Goal: Task Accomplishment & Management: Use online tool/utility

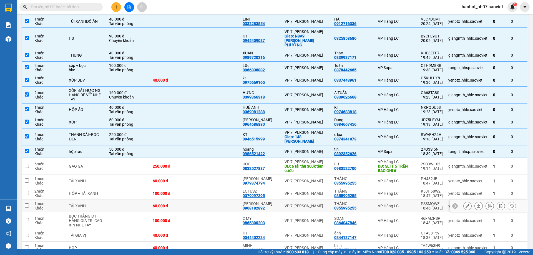
scroll to position [111, 0]
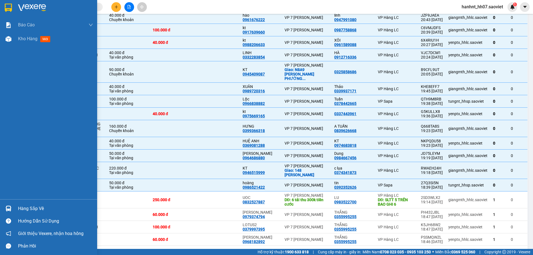
click at [34, 207] on div "Hàng sắp về" at bounding box center [55, 209] width 75 height 8
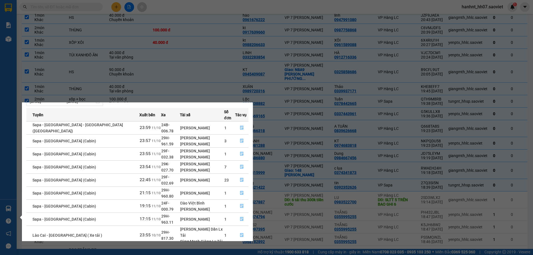
scroll to position [29, 0]
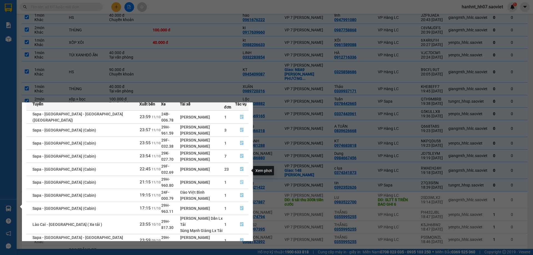
click at [240, 180] on icon "file-done" at bounding box center [242, 182] width 4 height 4
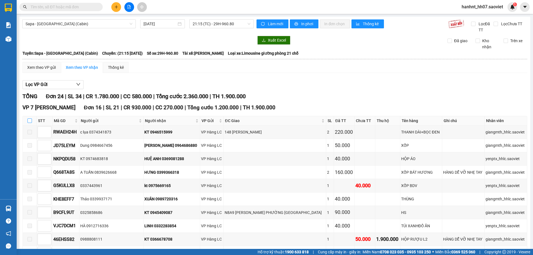
click at [29, 122] on input "checkbox" at bounding box center [29, 121] width 4 height 4
checkbox input "true"
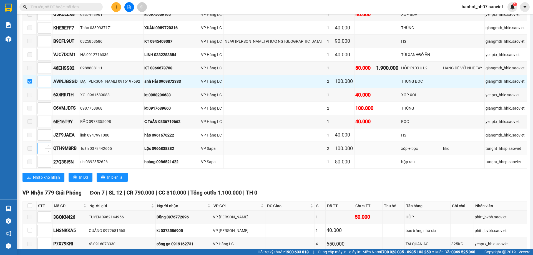
scroll to position [222, 0]
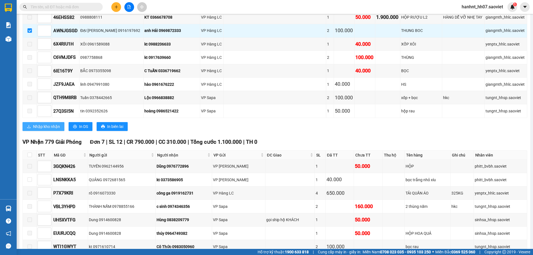
click at [48, 128] on span "Nhập kho nhận" at bounding box center [46, 127] width 27 height 6
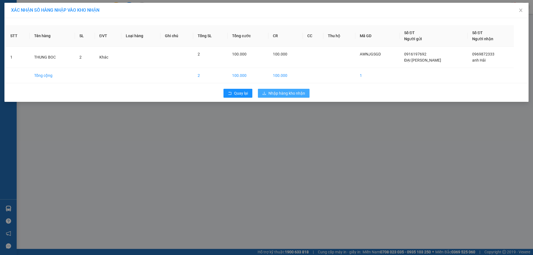
click at [284, 94] on span "Nhập hàng kho nhận" at bounding box center [287, 93] width 37 height 6
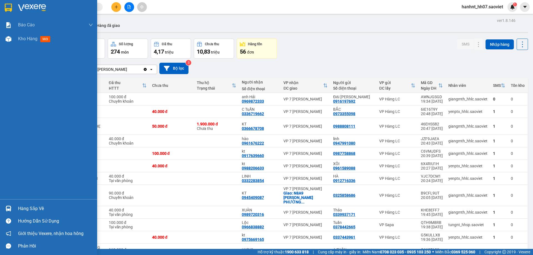
click at [20, 206] on div "Hàng sắp về" at bounding box center [55, 209] width 75 height 8
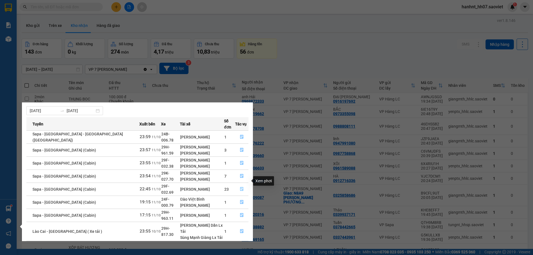
click at [240, 187] on icon "file-done" at bounding box center [242, 189] width 4 height 4
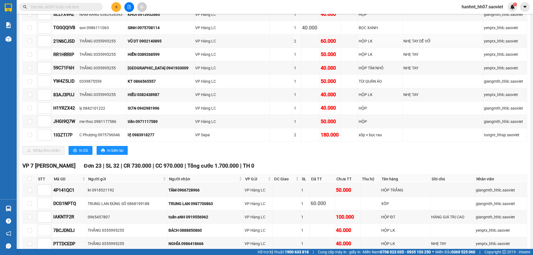
scroll to position [278, 0]
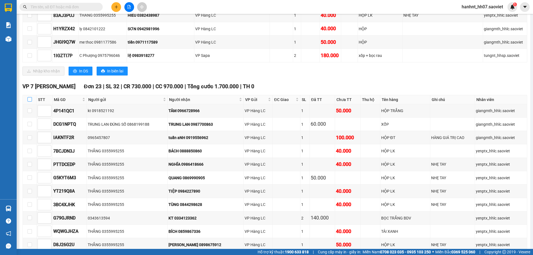
click at [31, 101] on input "checkbox" at bounding box center [29, 99] width 4 height 4
checkbox input "true"
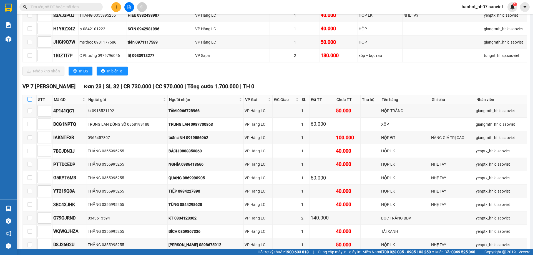
checkbox input "true"
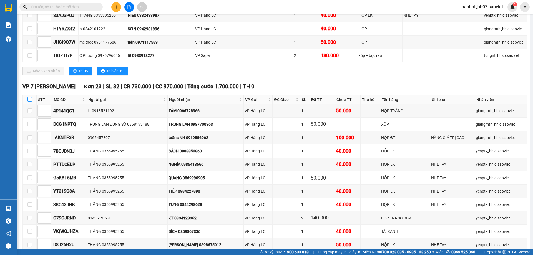
checkbox input "true"
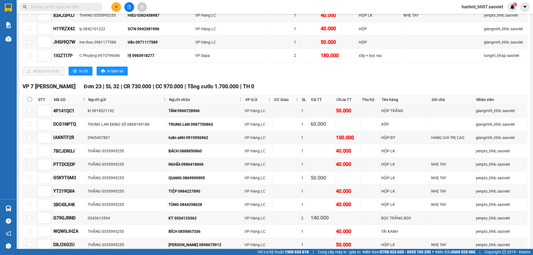
checkbox input "true"
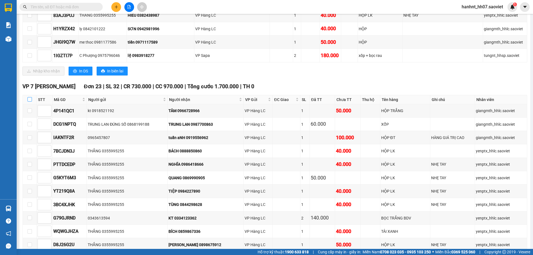
checkbox input "true"
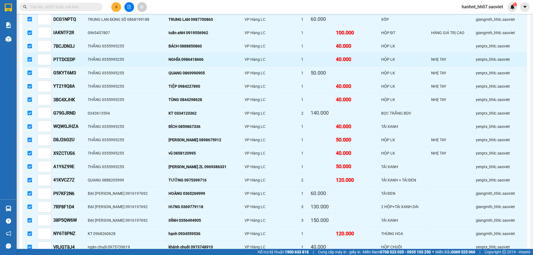
scroll to position [417, 0]
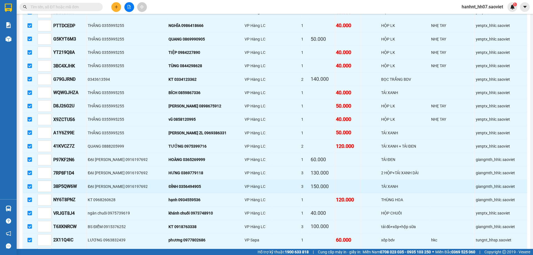
click at [30, 187] on input "checkbox" at bounding box center [29, 186] width 4 height 4
checkbox input "false"
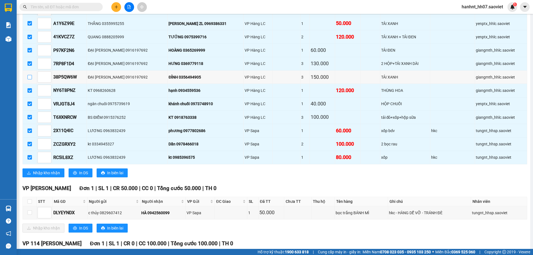
scroll to position [528, 0]
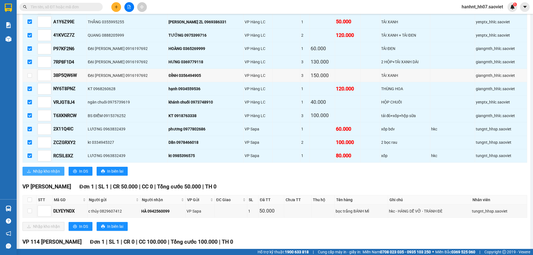
click at [47, 172] on span "Nhập kho nhận" at bounding box center [46, 171] width 27 height 6
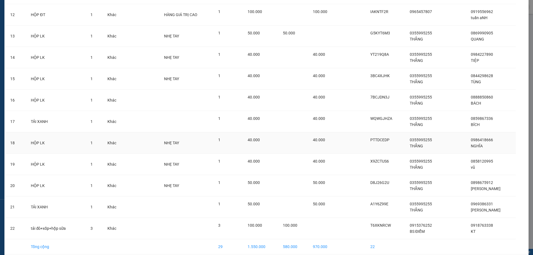
scroll to position [302, 0]
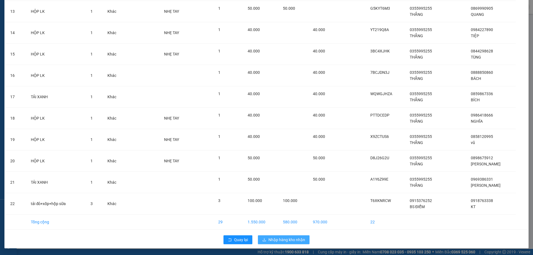
click at [274, 242] on span "Nhập hàng kho nhận" at bounding box center [287, 240] width 37 height 6
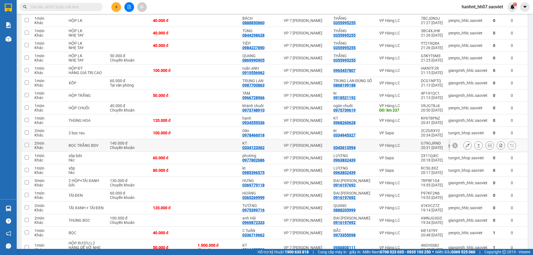
scroll to position [167, 0]
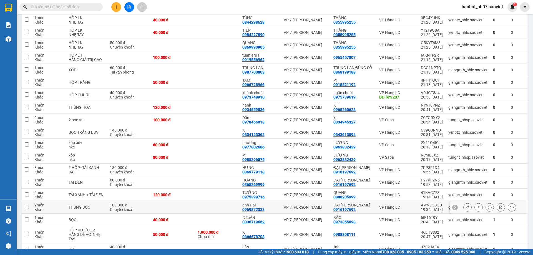
click at [55, 207] on div "2 món" at bounding box center [48, 205] width 28 height 4
checkbox input "true"
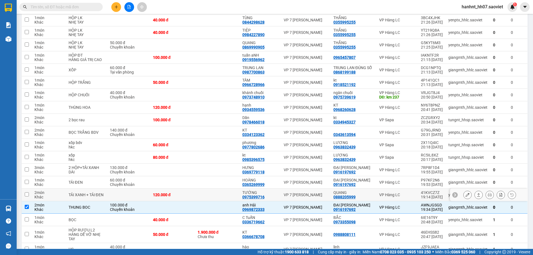
click at [30, 201] on td at bounding box center [27, 195] width 10 height 12
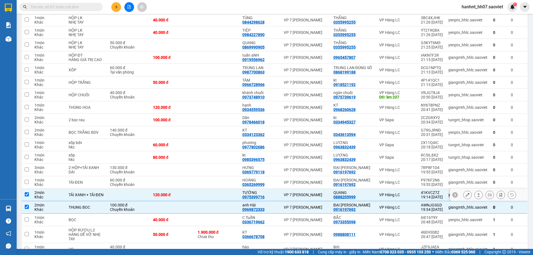
checkbox input "true"
click at [36, 186] on div "Khác" at bounding box center [48, 184] width 28 height 4
checkbox input "true"
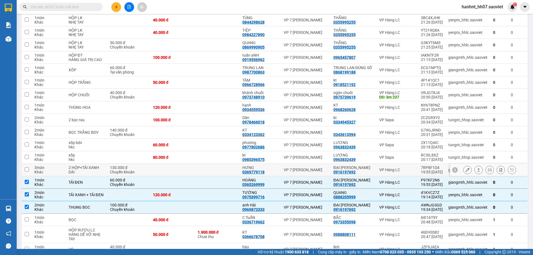
drag, startPoint x: 39, startPoint y: 178, endPoint x: 39, endPoint y: 169, distance: 8.9
click at [39, 174] on div "Khác" at bounding box center [48, 172] width 28 height 4
checkbox input "true"
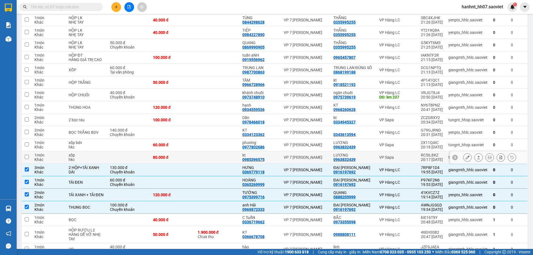
click at [39, 162] on div "Khác" at bounding box center [48, 159] width 28 height 4
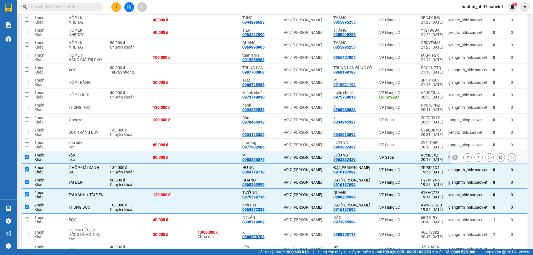
checkbox input "true"
click at [40, 149] on div "Khác" at bounding box center [48, 147] width 28 height 4
checkbox input "true"
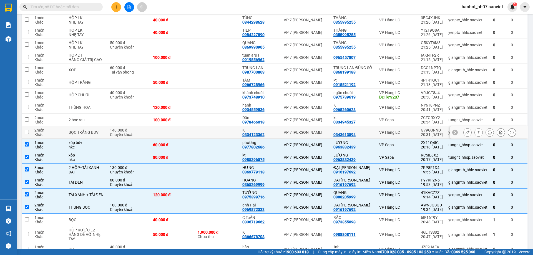
click at [42, 137] on div "Khác" at bounding box center [48, 134] width 28 height 4
checkbox input "true"
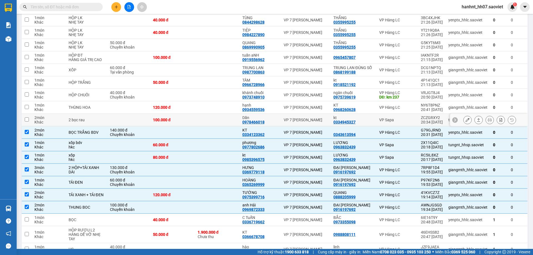
click at [43, 124] on div "Khác" at bounding box center [48, 122] width 28 height 4
checkbox input "true"
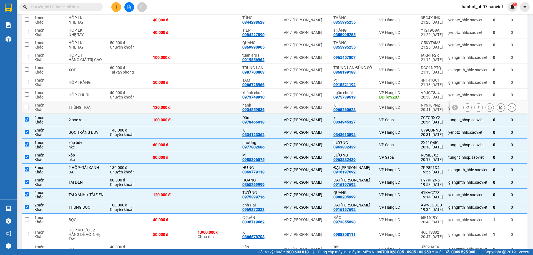
click at [41, 107] on div "1 món" at bounding box center [48, 105] width 28 height 4
checkbox input "true"
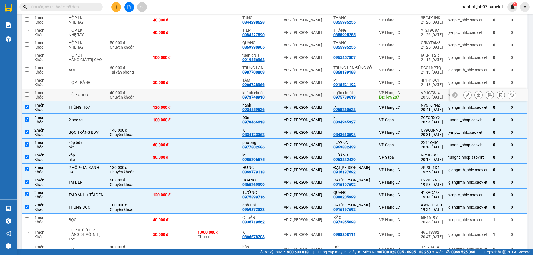
click at [43, 99] on div "Khác" at bounding box center [48, 97] width 28 height 4
checkbox input "true"
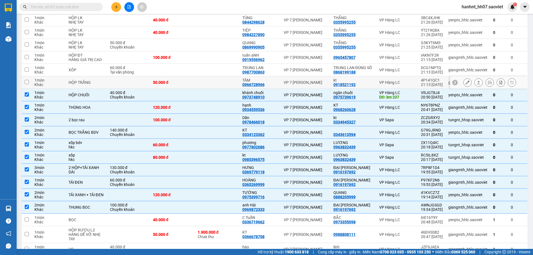
click at [43, 87] on div "Khác" at bounding box center [48, 84] width 28 height 4
checkbox input "true"
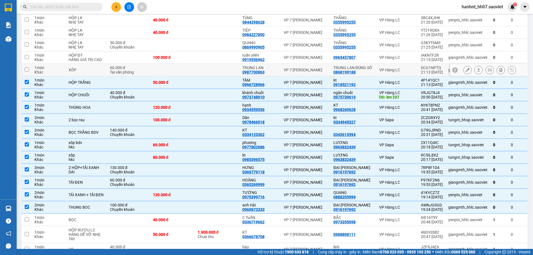
click at [39, 74] on div "Khác" at bounding box center [48, 72] width 28 height 4
checkbox input "true"
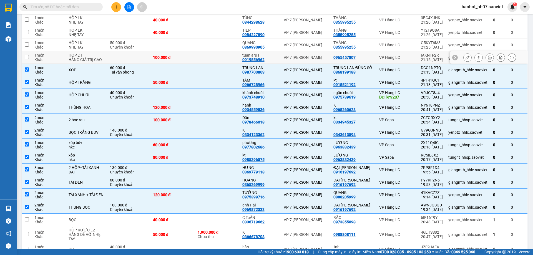
click at [39, 60] on div "Khác" at bounding box center [48, 59] width 28 height 4
checkbox input "true"
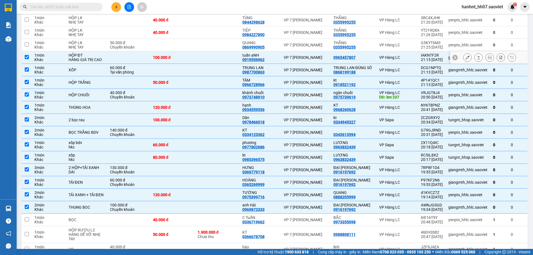
scroll to position [83, 0]
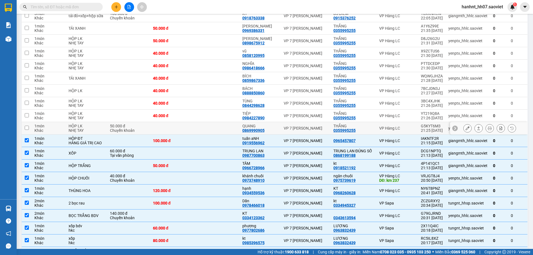
click at [36, 127] on div "1 món" at bounding box center [48, 126] width 28 height 4
checkbox input "true"
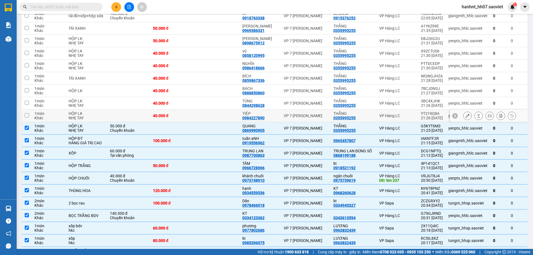
click at [39, 117] on div "Khác" at bounding box center [48, 118] width 28 height 4
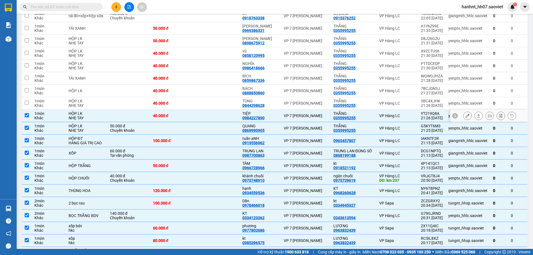
checkbox input "true"
click at [42, 103] on div "Khác" at bounding box center [48, 105] width 28 height 4
checkbox input "true"
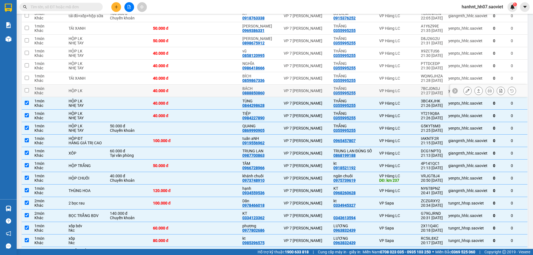
click at [43, 88] on div "1 món" at bounding box center [48, 88] width 28 height 4
checkbox input "true"
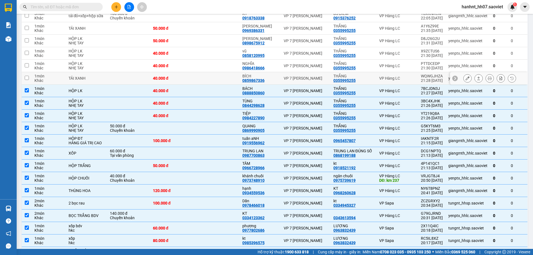
click at [44, 77] on div "1 món" at bounding box center [48, 76] width 28 height 4
checkbox input "true"
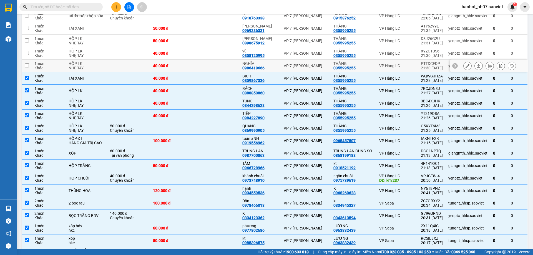
click at [46, 70] on div "Khác" at bounding box center [48, 68] width 28 height 4
checkbox input "true"
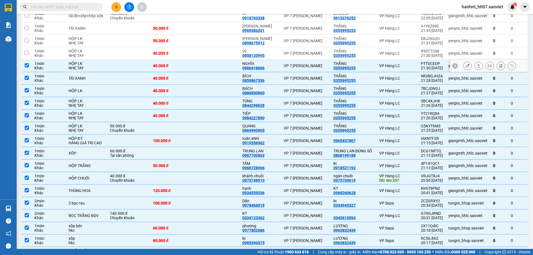
scroll to position [0, 0]
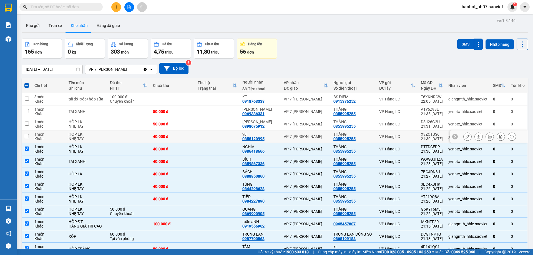
click at [40, 132] on div "1 món" at bounding box center [48, 134] width 28 height 4
checkbox input "true"
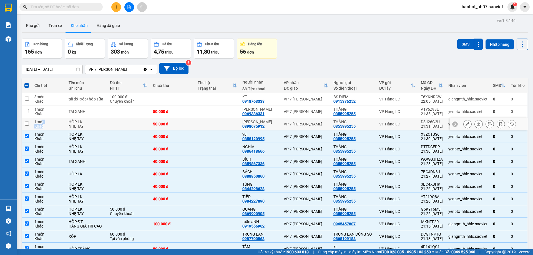
drag, startPoint x: 40, startPoint y: 122, endPoint x: 42, endPoint y: 127, distance: 5.7
click at [42, 127] on div "1 món Khác" at bounding box center [48, 124] width 28 height 9
checkbox input "true"
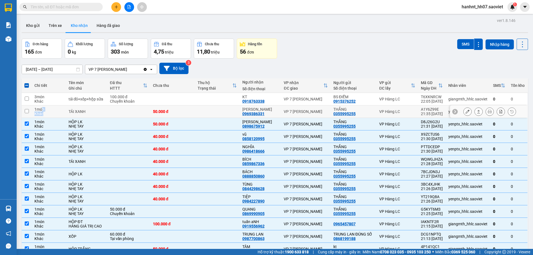
drag, startPoint x: 42, startPoint y: 111, endPoint x: 45, endPoint y: 107, distance: 4.9
click at [42, 111] on div "1 món Khác" at bounding box center [48, 111] width 28 height 9
checkbox input "true"
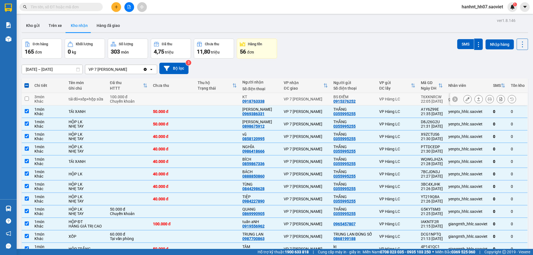
click at [42, 99] on div "Khác" at bounding box center [48, 101] width 28 height 4
checkbox input "true"
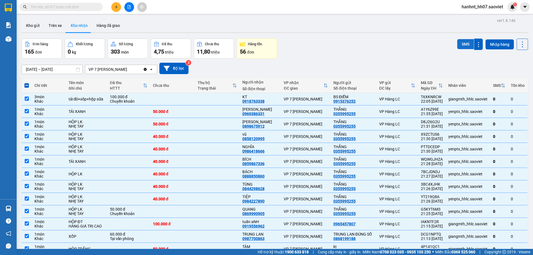
click at [458, 42] on button "SMS" at bounding box center [465, 44] width 17 height 10
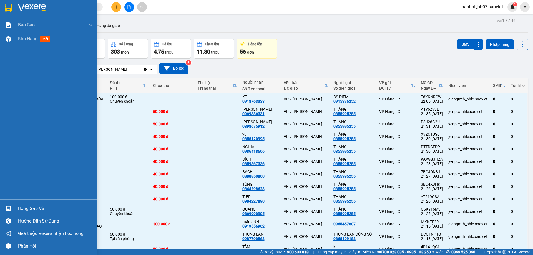
click at [25, 207] on div "Hàng sắp về" at bounding box center [55, 209] width 75 height 8
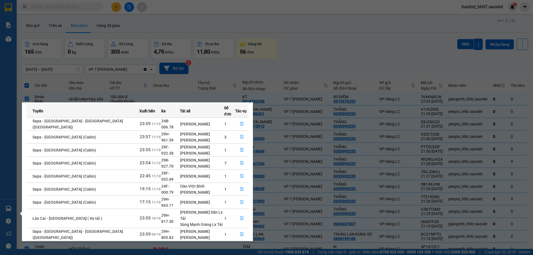
scroll to position [29, 0]
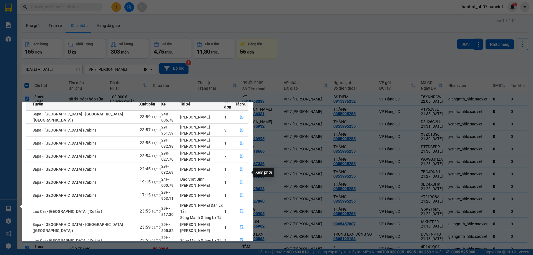
click at [240, 181] on icon "file-done" at bounding box center [241, 183] width 3 height 4
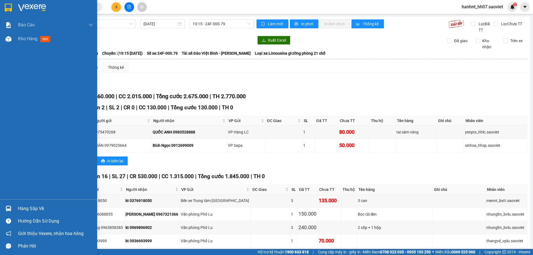
click at [36, 209] on div "Hàng sắp về" at bounding box center [55, 209] width 75 height 8
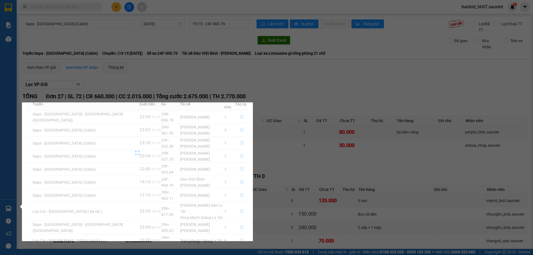
scroll to position [9, 0]
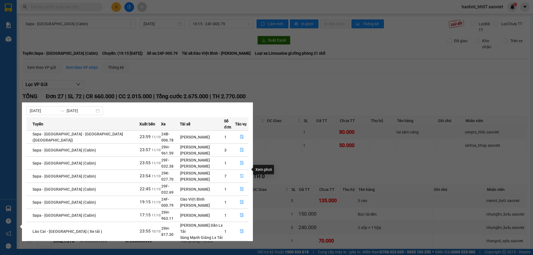
click at [240, 174] on icon "file-done" at bounding box center [241, 176] width 3 height 4
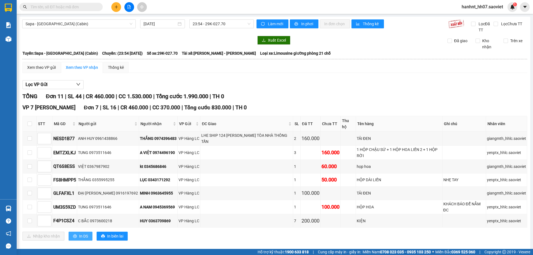
click at [77, 232] on button "In DS" at bounding box center [81, 236] width 24 height 9
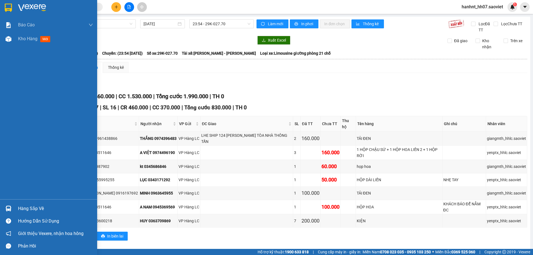
click at [38, 207] on div "Hàng sắp về" at bounding box center [55, 209] width 75 height 8
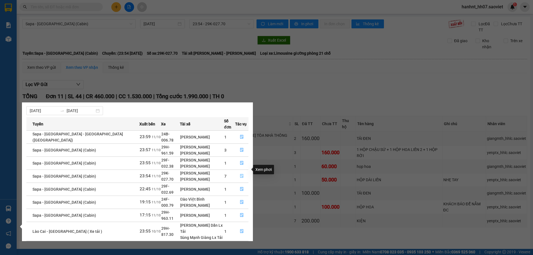
click at [239, 172] on button "button" at bounding box center [242, 176] width 13 height 9
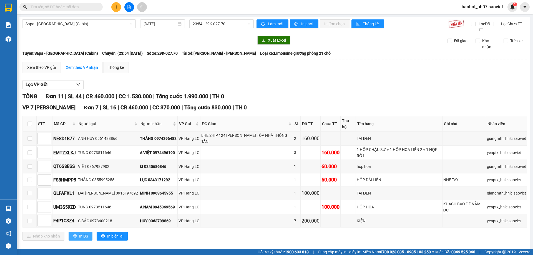
click at [80, 233] on span "In DS" at bounding box center [83, 236] width 9 height 6
click at [50, 7] on input "text" at bounding box center [64, 7] width 66 height 6
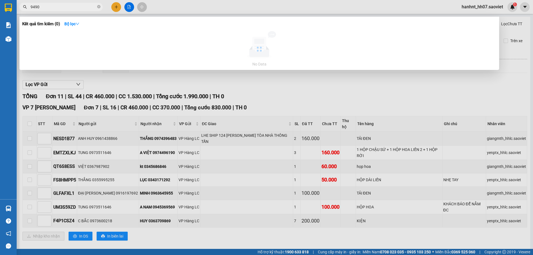
type input "94905"
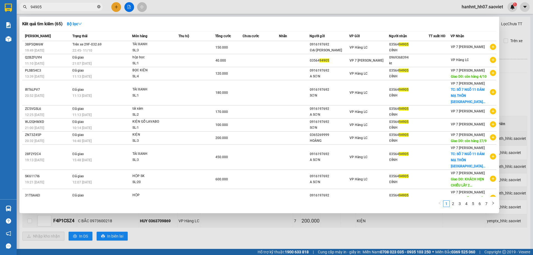
click at [99, 6] on icon "close-circle" at bounding box center [98, 6] width 3 height 3
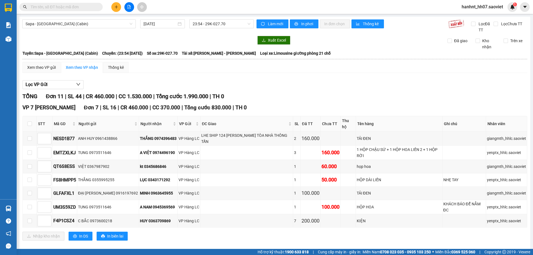
click at [78, 10] on input "text" at bounding box center [64, 7] width 66 height 6
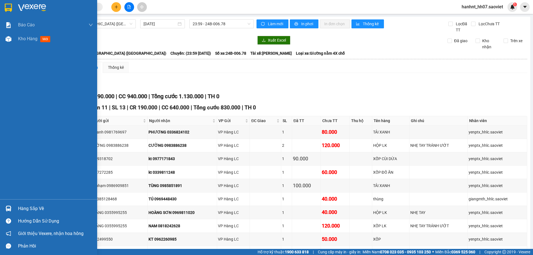
scroll to position [93, 0]
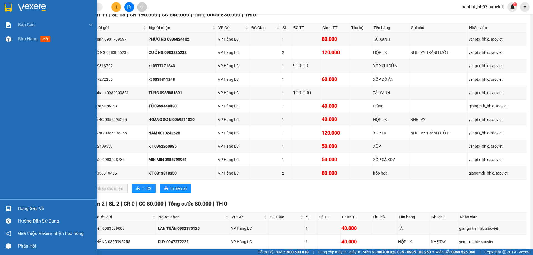
click at [29, 207] on div "Hàng sắp về" at bounding box center [55, 209] width 75 height 8
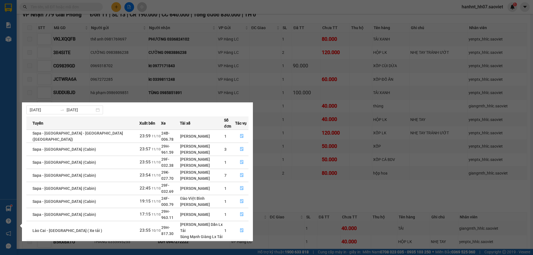
scroll to position [0, 0]
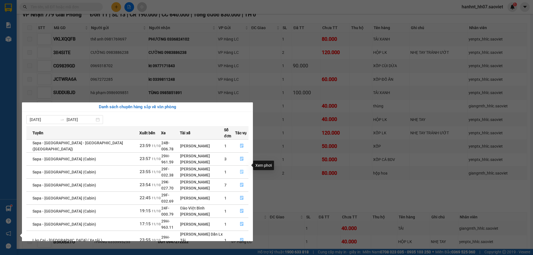
click at [240, 170] on icon "file-done" at bounding box center [242, 172] width 4 height 4
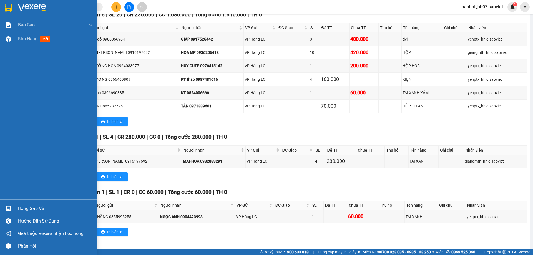
click at [23, 207] on div "Hàng sắp về" at bounding box center [55, 209] width 75 height 8
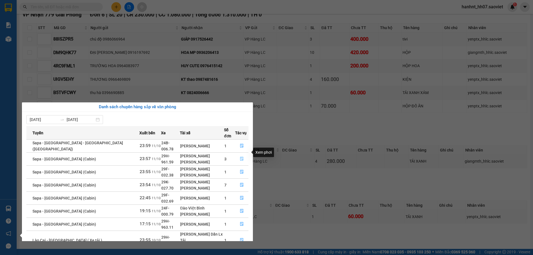
click at [241, 157] on icon "file-done" at bounding box center [242, 159] width 4 height 4
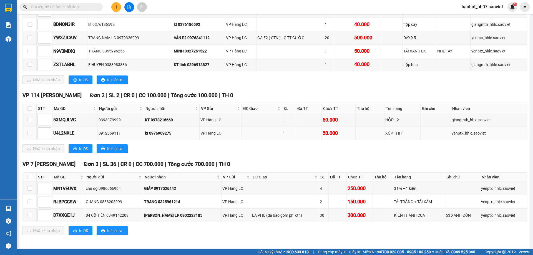
scroll to position [150, 0]
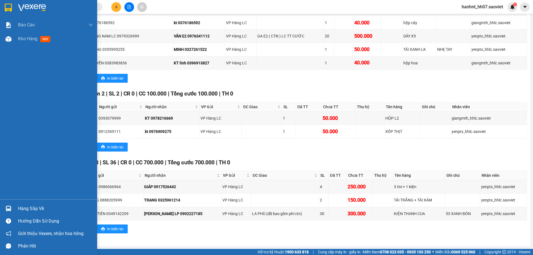
click at [27, 209] on div "Hàng sắp về" at bounding box center [55, 209] width 75 height 8
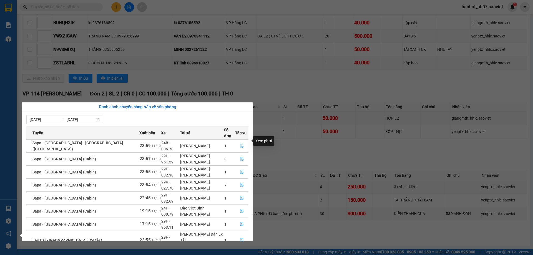
click at [240, 144] on icon "file-done" at bounding box center [241, 146] width 3 height 4
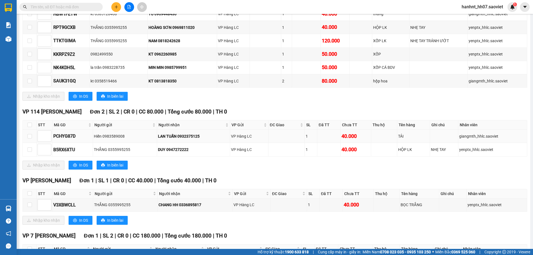
scroll to position [176, 0]
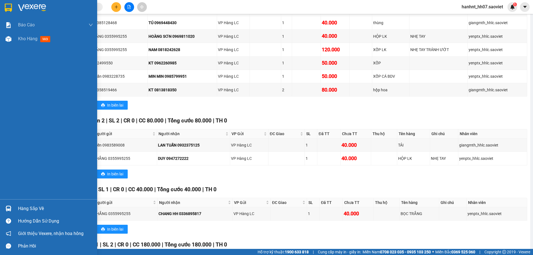
click at [23, 211] on div "Hàng sắp về" at bounding box center [55, 209] width 75 height 8
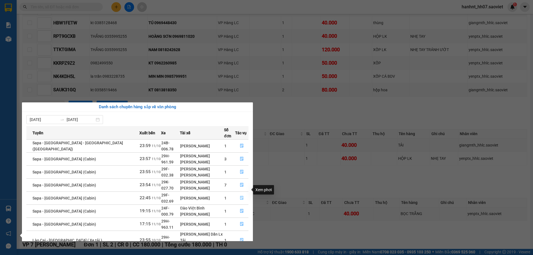
click at [241, 196] on icon "file-done" at bounding box center [241, 198] width 3 height 4
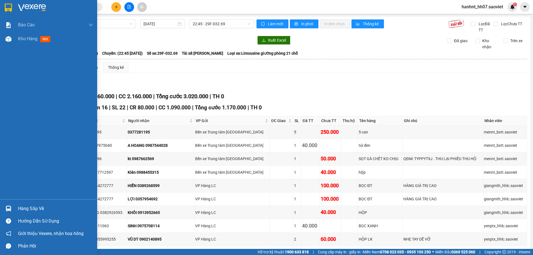
click at [27, 207] on div "Hàng sắp về" at bounding box center [55, 209] width 75 height 8
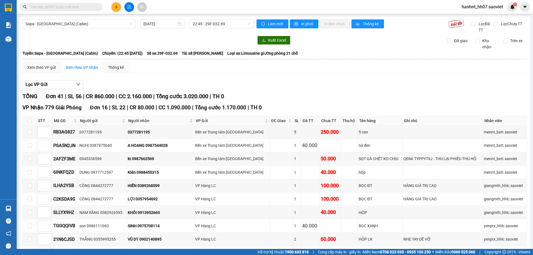
click at [376, 56] on section "Kết quả tìm kiếm ( 130 ) Bộ lọc Mã ĐH Trạng thái Món hàng Thu hộ Tổng cước Chưa…" at bounding box center [266, 127] width 533 height 255
